Goal: Information Seeking & Learning: Find specific page/section

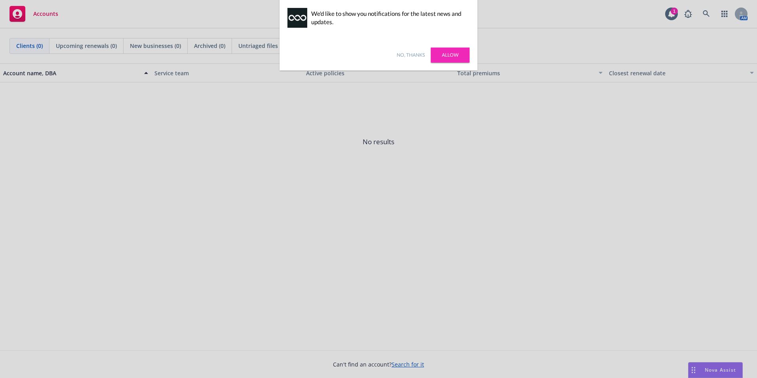
click at [414, 55] on link "No, thanks" at bounding box center [411, 54] width 28 height 7
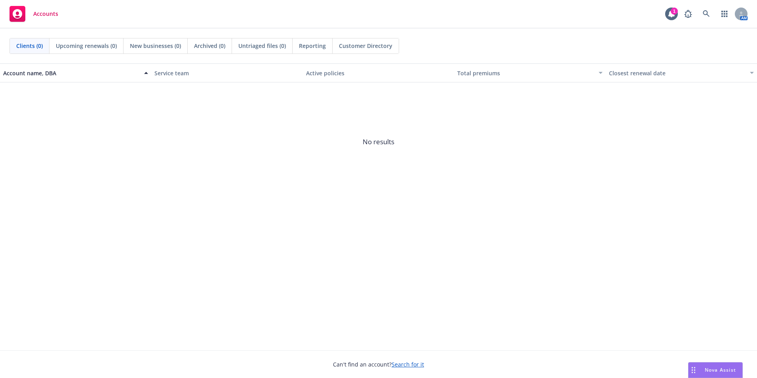
click at [353, 48] on span "Customer Directory" at bounding box center [365, 46] width 53 height 8
click at [355, 46] on span "Customer Directory" at bounding box center [365, 46] width 53 height 8
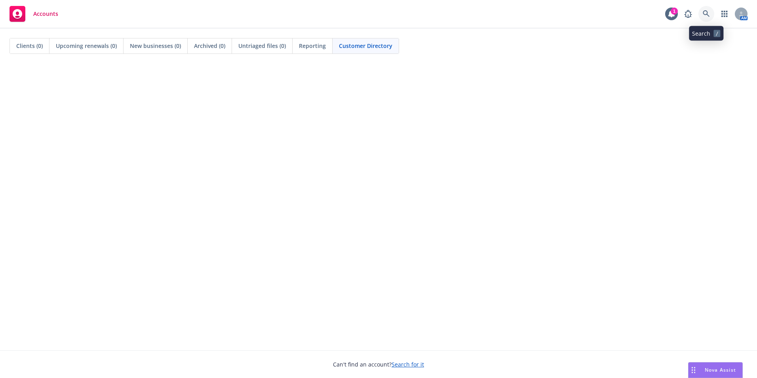
click at [708, 15] on icon at bounding box center [706, 13] width 7 height 7
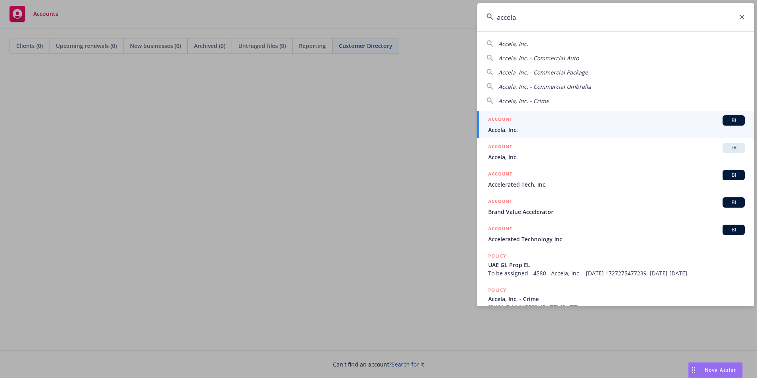
type input "accela"
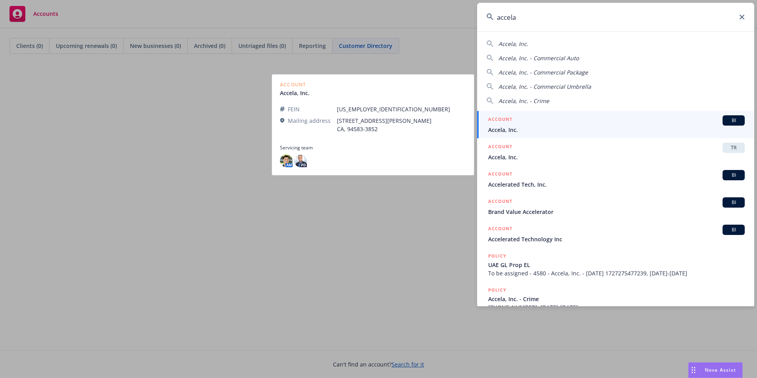
click at [728, 120] on span "BI" at bounding box center [734, 120] width 16 height 7
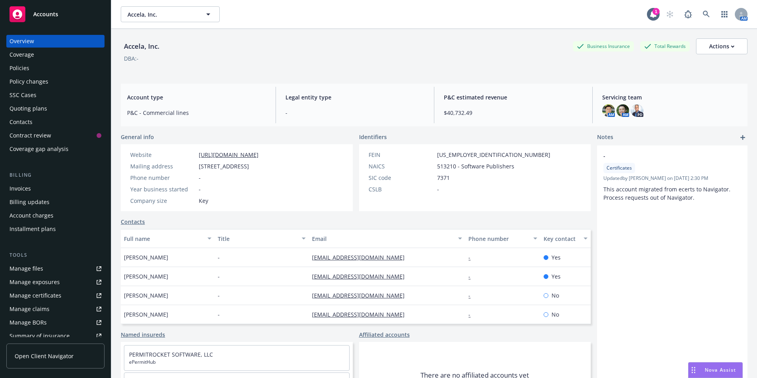
click at [31, 69] on div "Policies" at bounding box center [56, 68] width 92 height 13
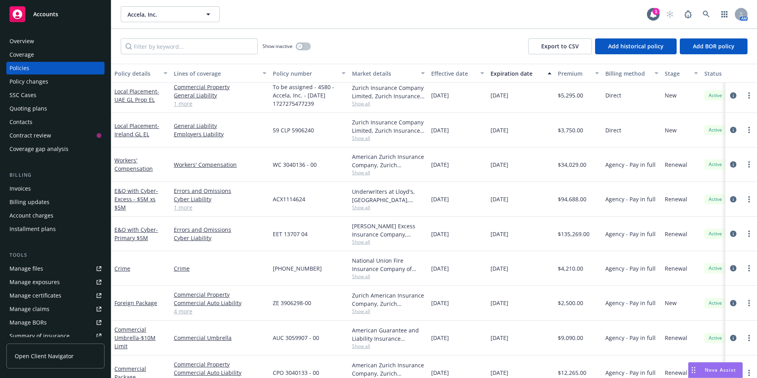
scroll to position [57, 0]
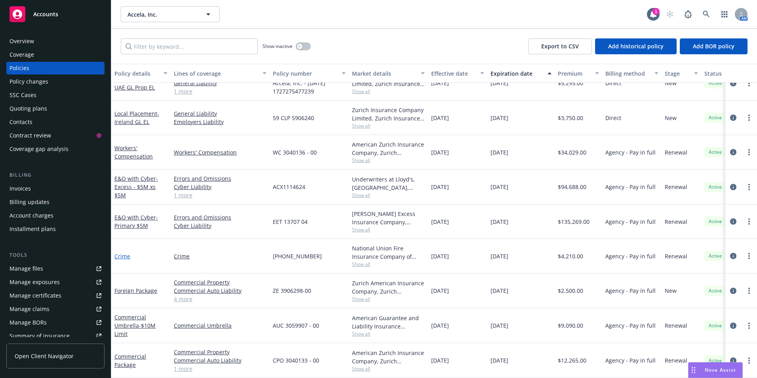
click at [122, 252] on link "Crime" at bounding box center [122, 256] width 16 height 8
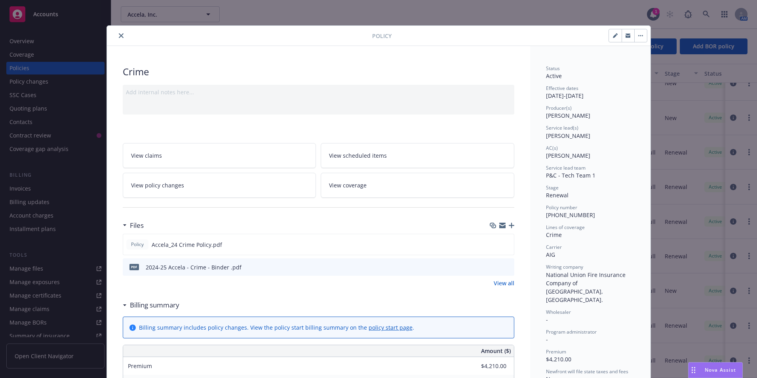
click at [120, 36] on button "close" at bounding box center [121, 36] width 10 height 10
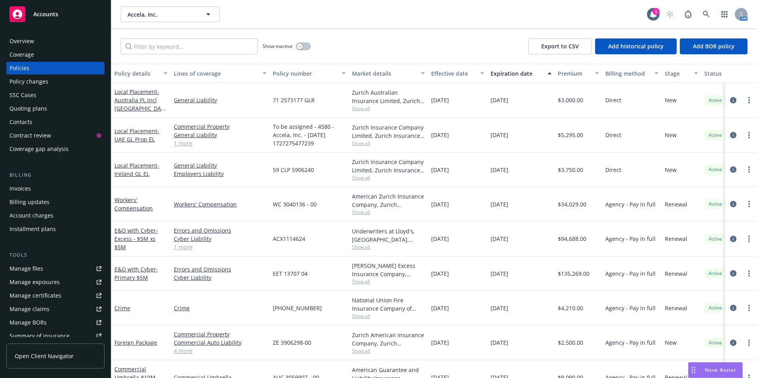
click at [25, 38] on div "Overview" at bounding box center [22, 41] width 25 height 13
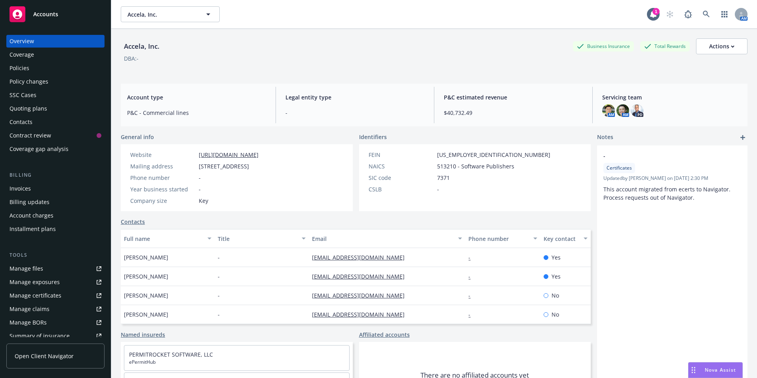
drag, startPoint x: 603, startPoint y: 109, endPoint x: 662, endPoint y: 97, distance: 59.6
click at [662, 97] on span "Servicing team" at bounding box center [671, 97] width 139 height 8
click at [603, 114] on img at bounding box center [608, 110] width 13 height 13
click at [622, 112] on img at bounding box center [622, 110] width 13 height 13
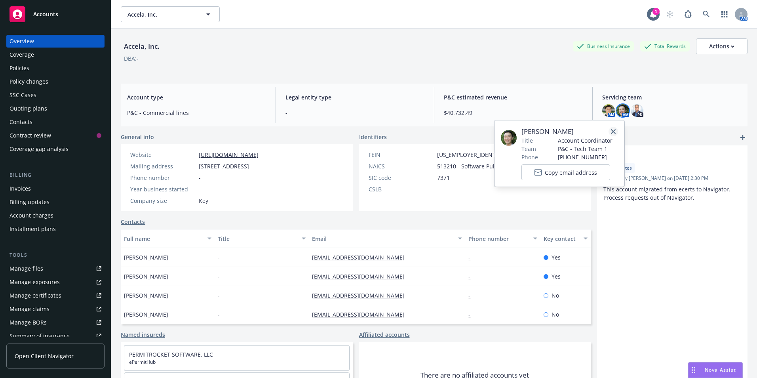
click at [614, 133] on icon "close" at bounding box center [613, 131] width 5 height 5
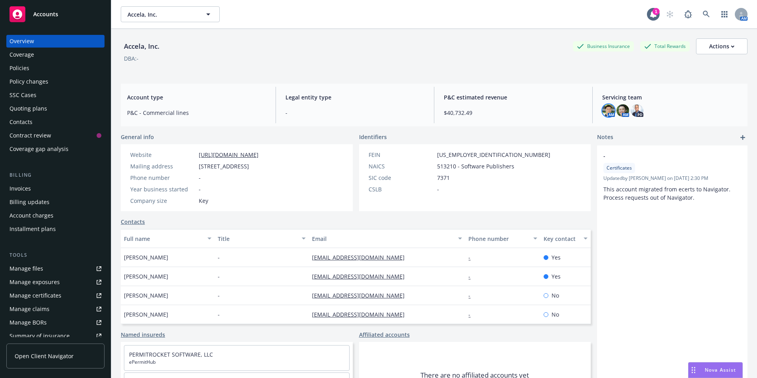
click at [602, 113] on img at bounding box center [608, 110] width 13 height 13
click at [617, 109] on img at bounding box center [622, 110] width 13 height 13
